Goal: Information Seeking & Learning: Learn about a topic

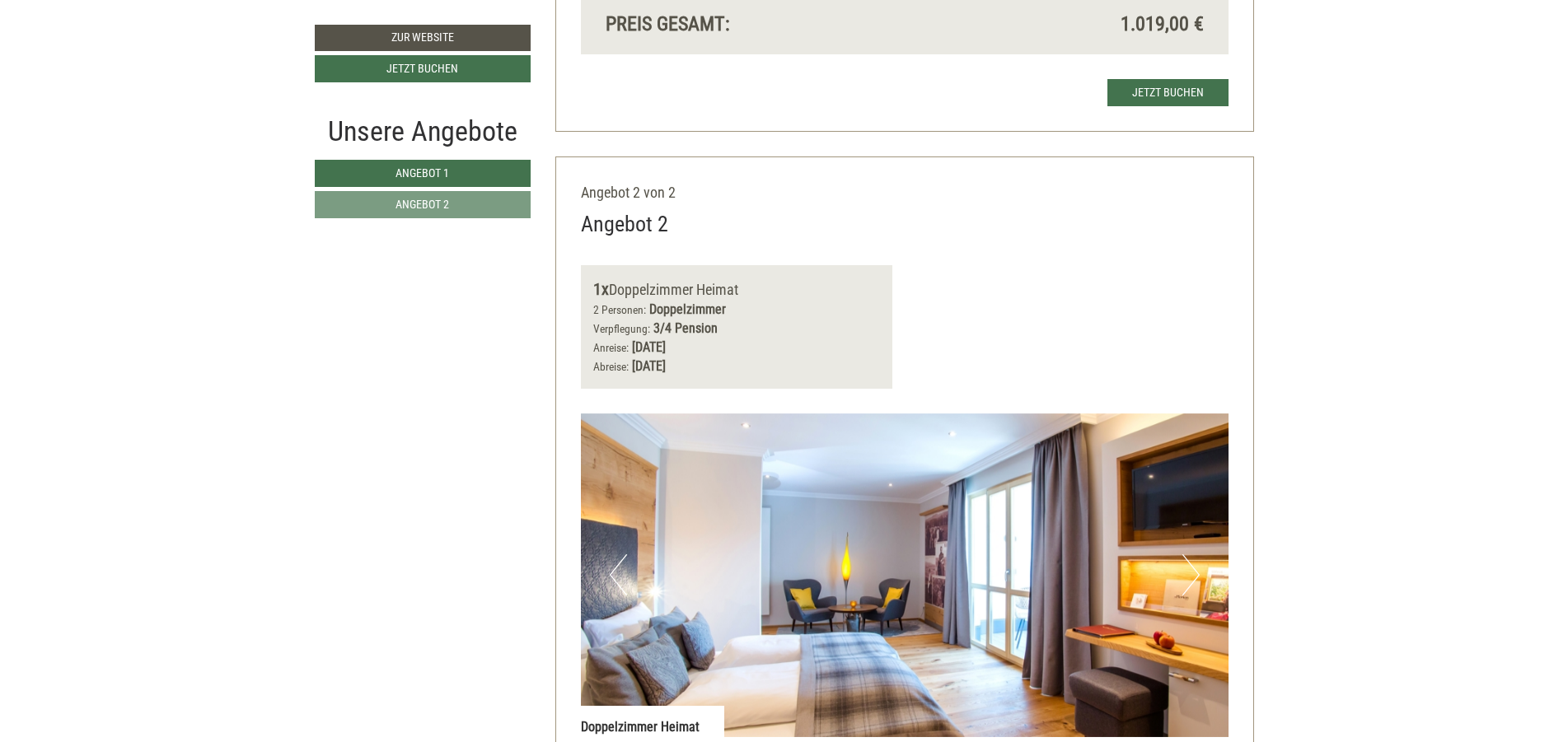
scroll to position [2867, 0]
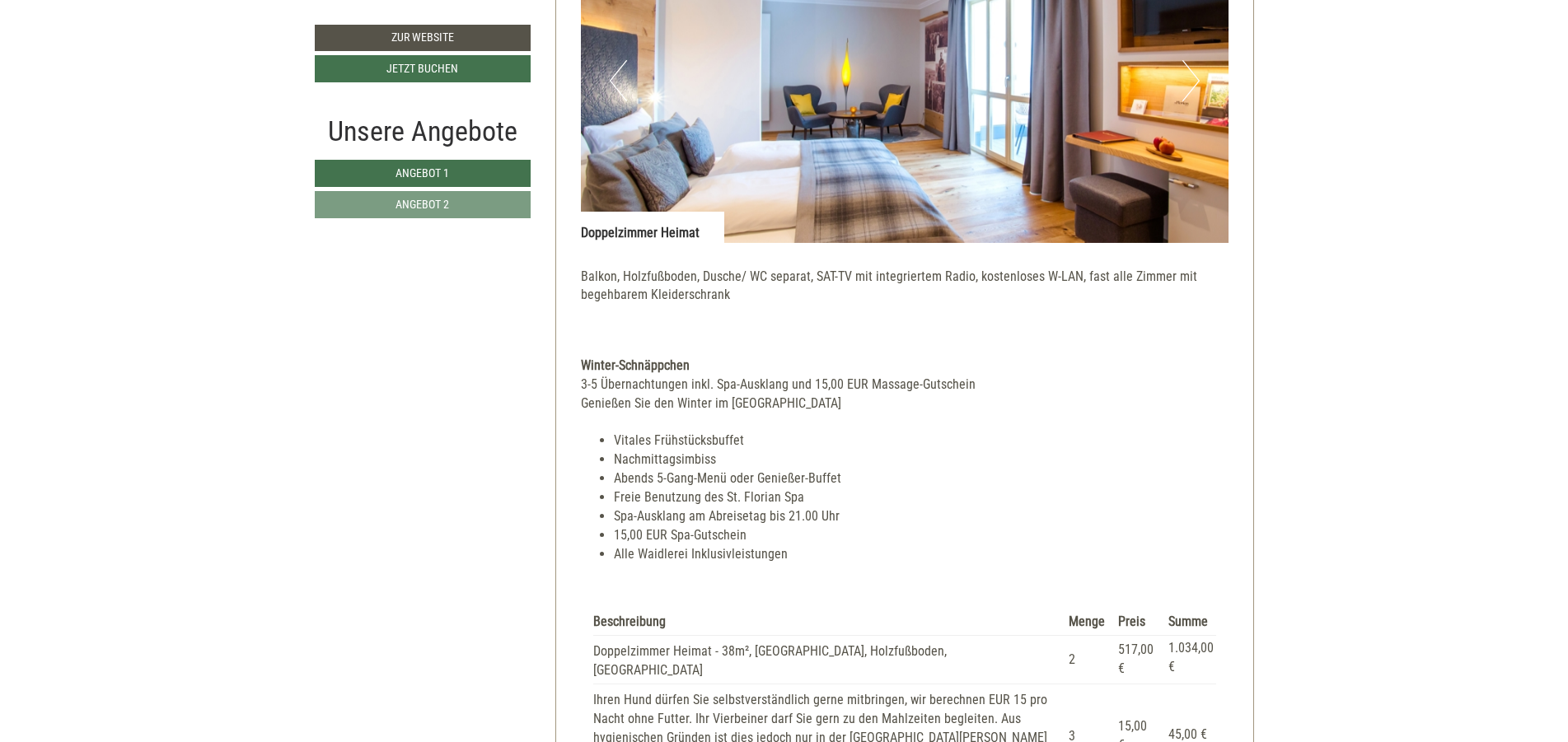
scroll to position [3065, 0]
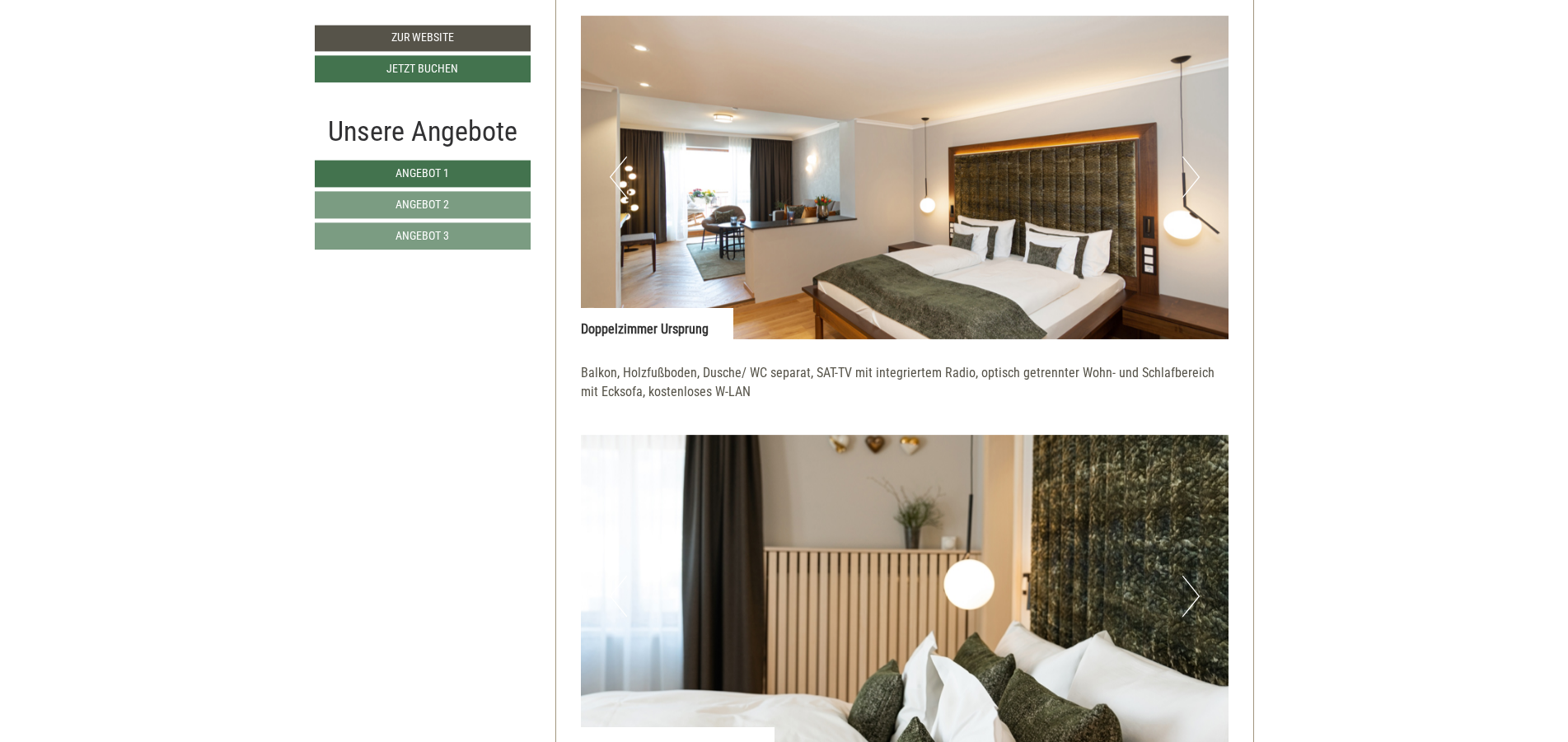
scroll to position [1681, 0]
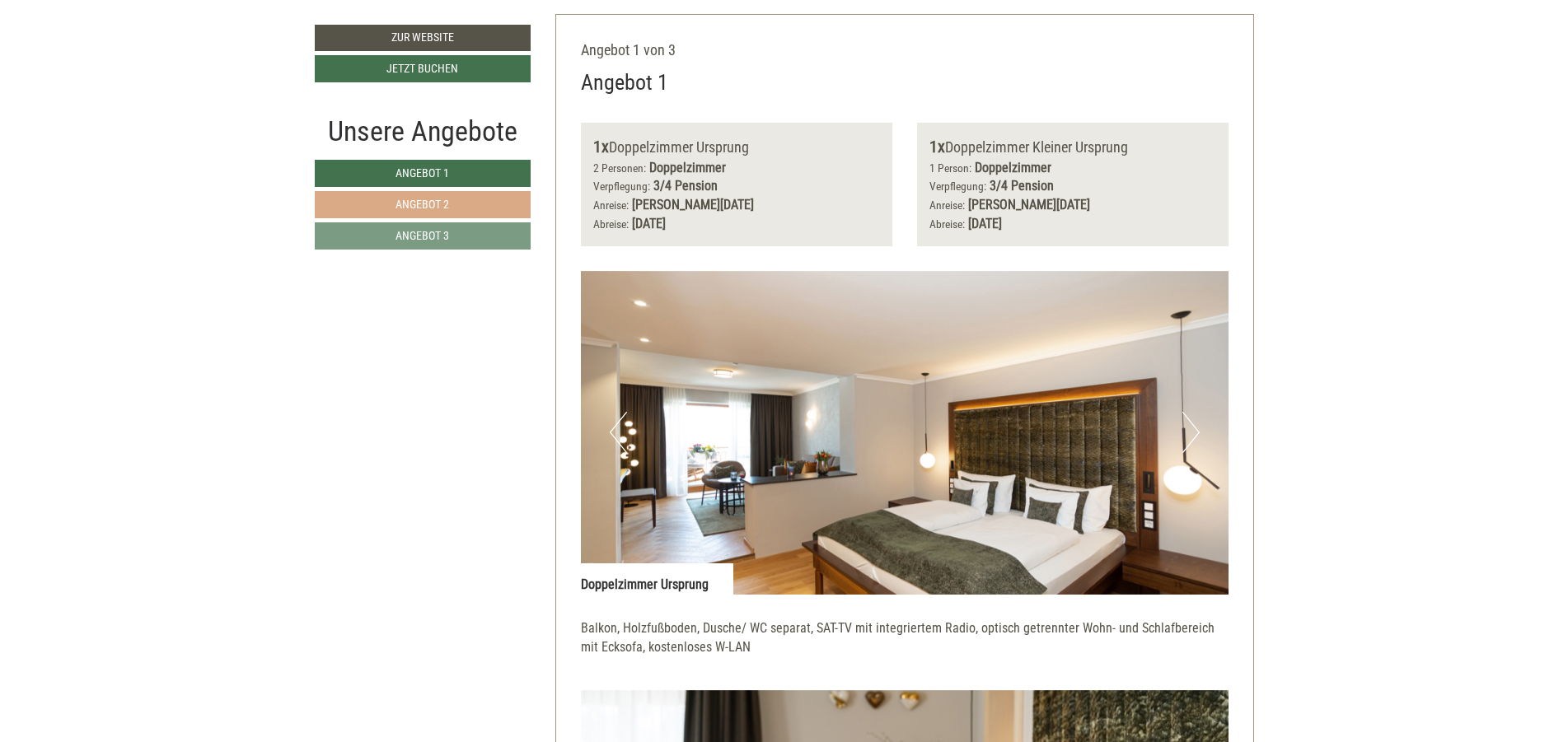
click at [481, 201] on link "Angebot 2" at bounding box center [422, 205] width 216 height 27
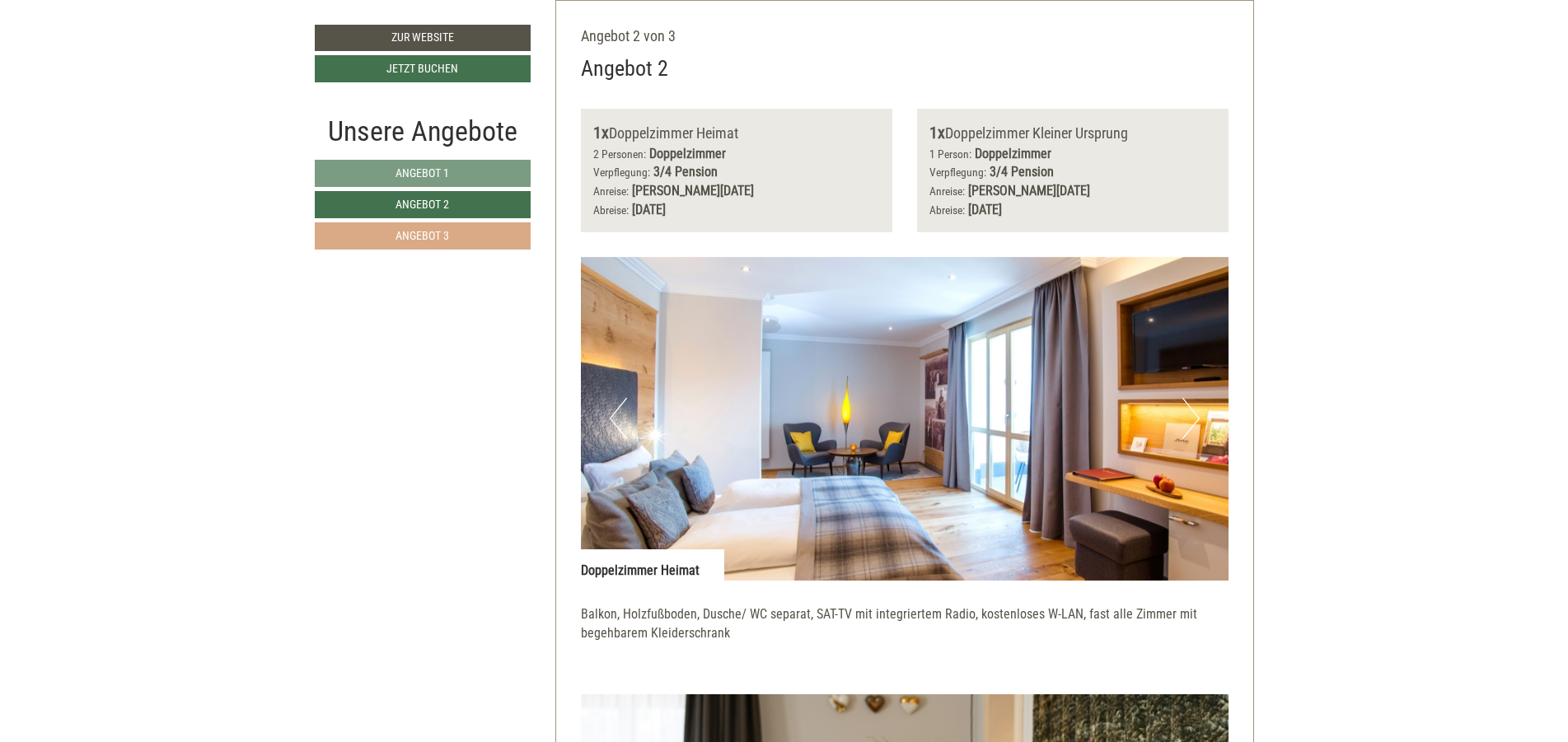
click at [467, 231] on link "Angebot 3" at bounding box center [422, 236] width 216 height 27
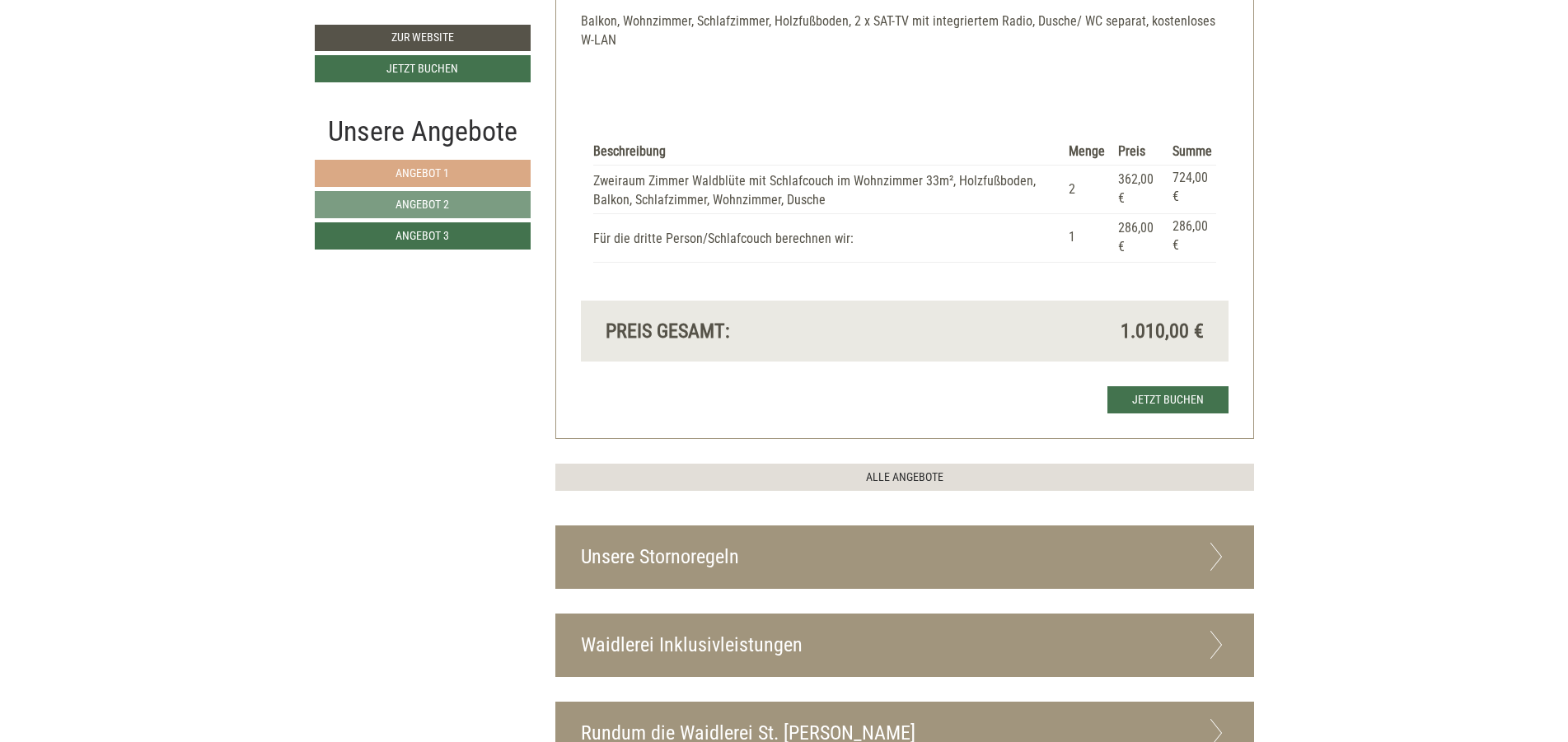
click at [467, 178] on link "Angebot 1" at bounding box center [422, 173] width 216 height 27
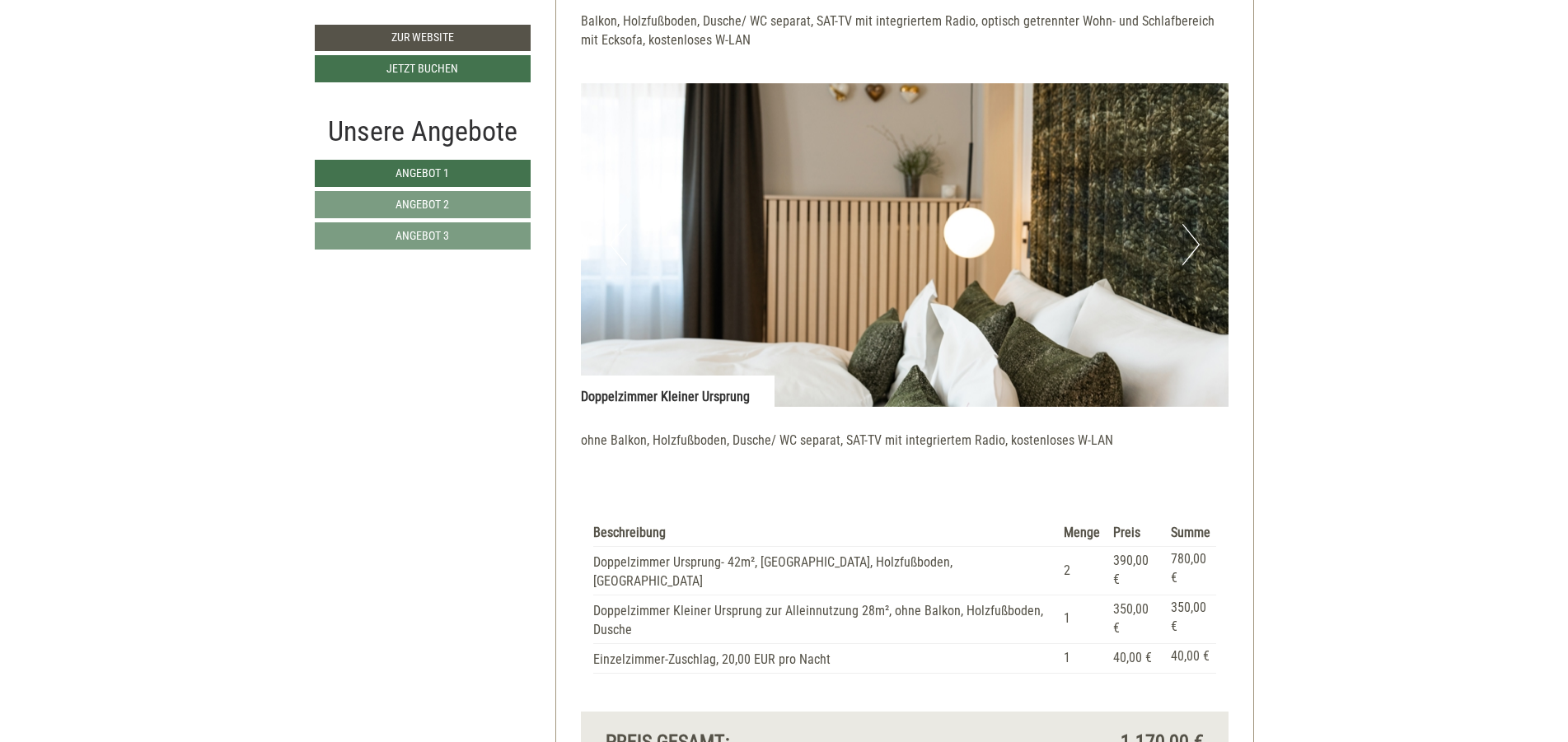
scroll to position [1002, 0]
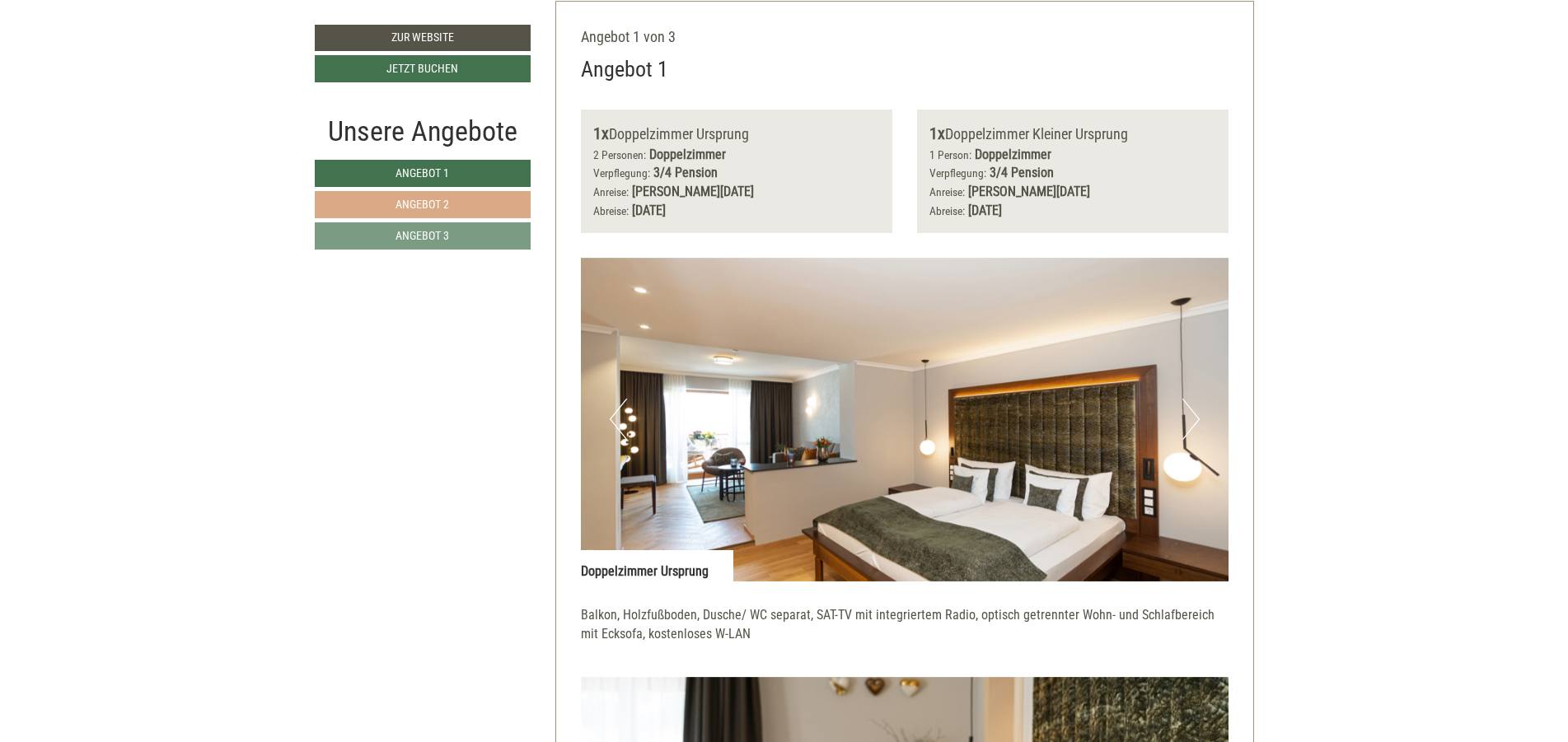
click at [388, 201] on link "Angebot 2" at bounding box center [422, 205] width 216 height 27
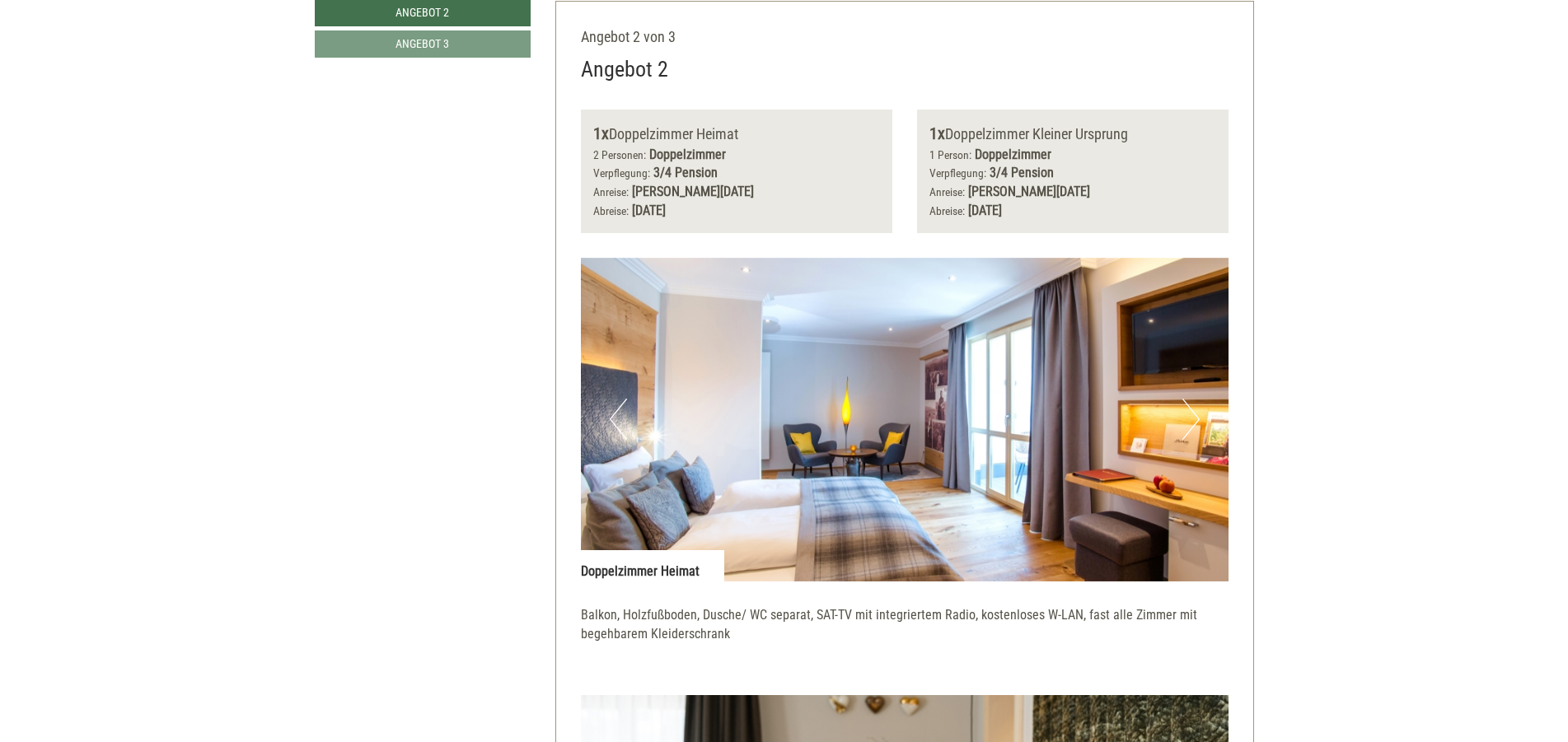
scroll to position [408, 0]
